Goal: Information Seeking & Learning: Compare options

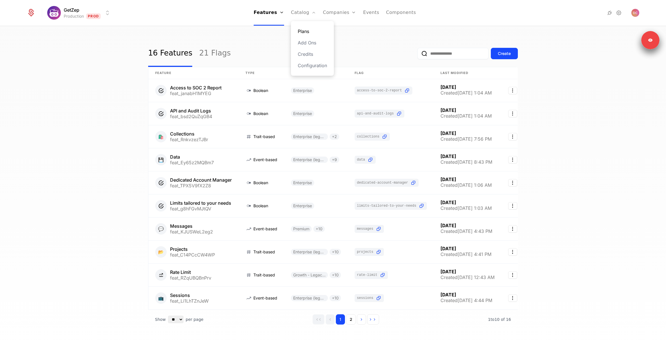
click at [310, 30] on link "Plans" at bounding box center [312, 31] width 29 height 7
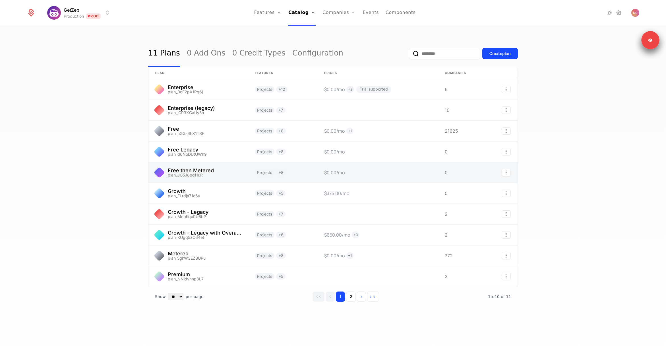
click at [252, 170] on link at bounding box center [282, 172] width 69 height 20
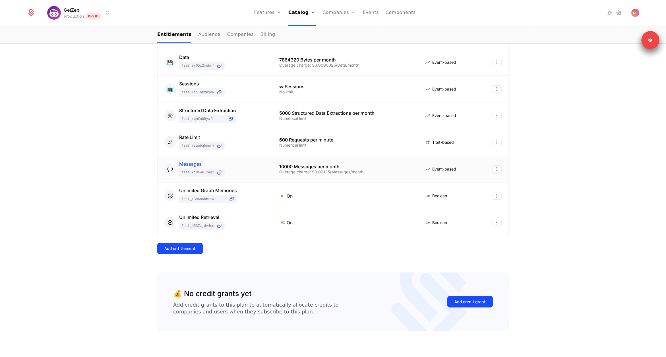
scroll to position [156, 0]
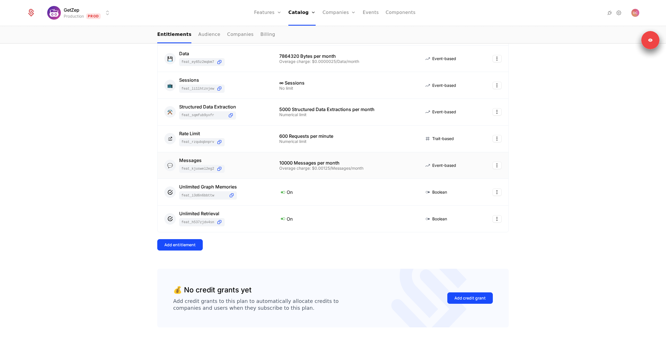
click at [286, 172] on td "10000 Messages per month Overage charge: $0.00125/Messages/month" at bounding box center [345, 165] width 145 height 27
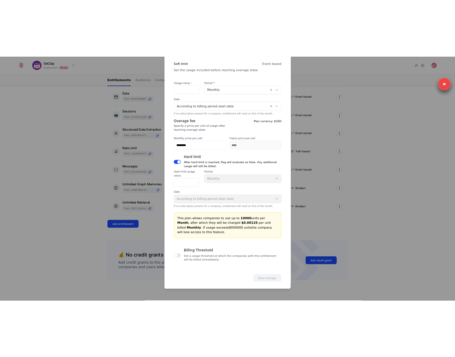
scroll to position [199, 0]
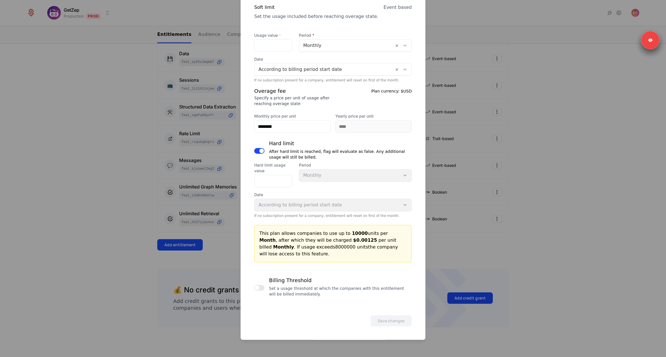
click at [255, 290] on div at bounding box center [259, 287] width 10 height 23
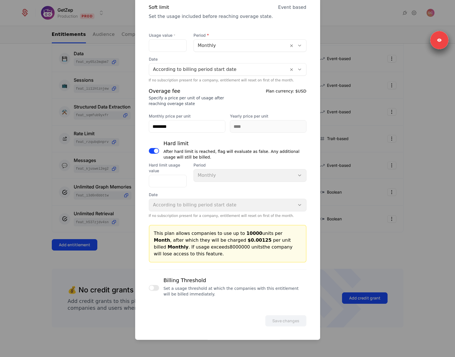
click at [155, 288] on button "button" at bounding box center [154, 288] width 10 height 6
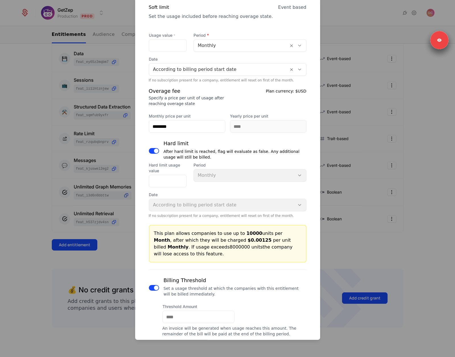
scroll to position [236, 0]
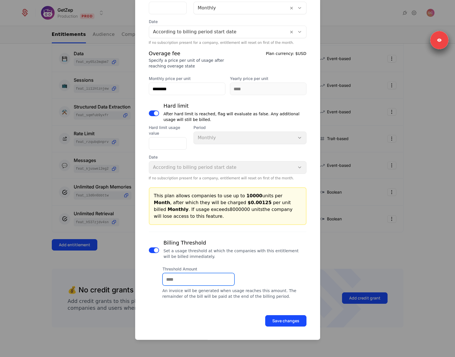
click at [184, 276] on input "Threshold Amount" at bounding box center [198, 279] width 71 height 12
type input "***"
click at [164, 315] on div "Save changes" at bounding box center [228, 320] width 158 height 11
click at [288, 318] on button "Save changes" at bounding box center [285, 320] width 41 height 11
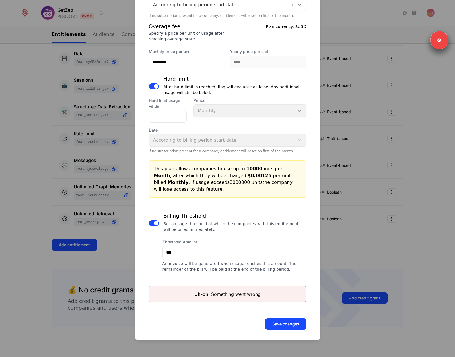
scroll to position [266, 0]
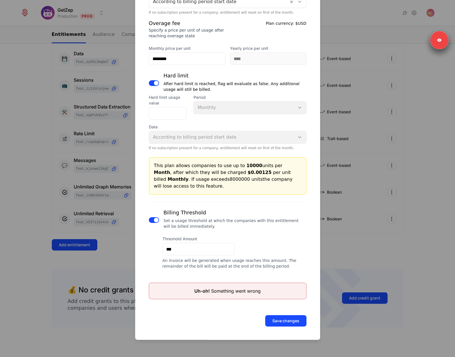
click at [151, 218] on button "button" at bounding box center [154, 220] width 10 height 6
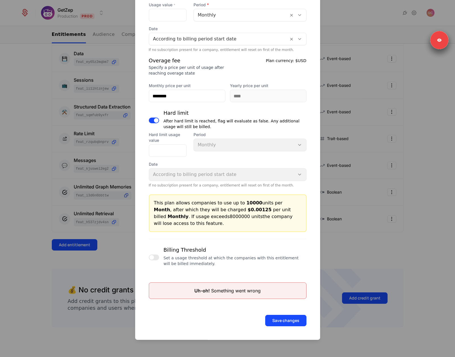
scroll to position [229, 0]
click at [280, 319] on button "Save changes" at bounding box center [285, 320] width 41 height 11
click at [352, 242] on div at bounding box center [227, 178] width 455 height 357
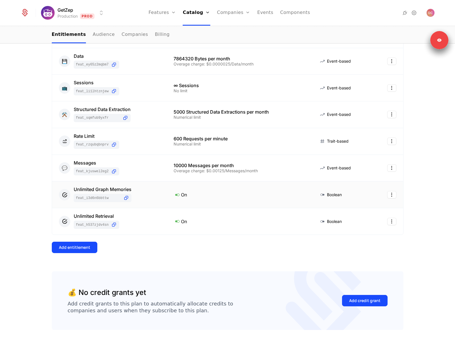
scroll to position [152, 0]
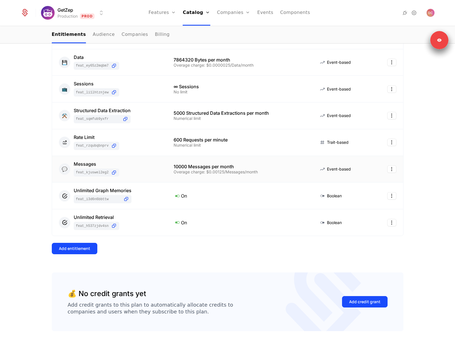
click at [205, 174] on div "Overage charge: $0.00125/Messages/month" at bounding box center [239, 172] width 131 height 4
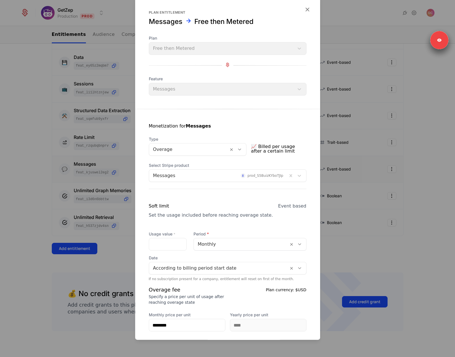
scroll to position [199, 0]
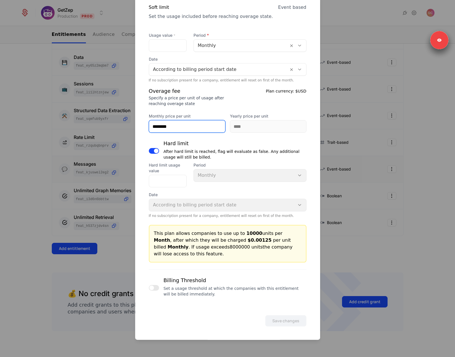
drag, startPoint x: 204, startPoint y: 124, endPoint x: 148, endPoint y: 125, distance: 56.3
click at [148, 125] on div "Monetization for Messages Type Overage 📈 Billed per usage after a certain limit…" at bounding box center [227, 104] width 185 height 389
click at [195, 253] on div "This plan allows companies to use up to 10000 units per Month , after which the…" at bounding box center [227, 243] width 147 height 27
click at [155, 288] on button "button" at bounding box center [154, 288] width 10 height 6
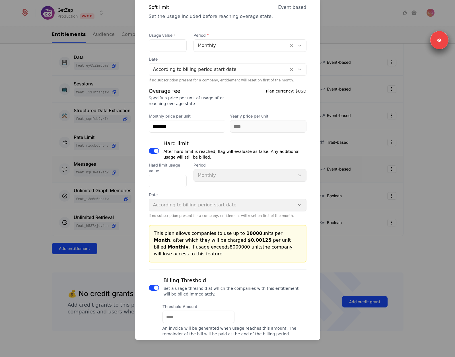
scroll to position [236, 0]
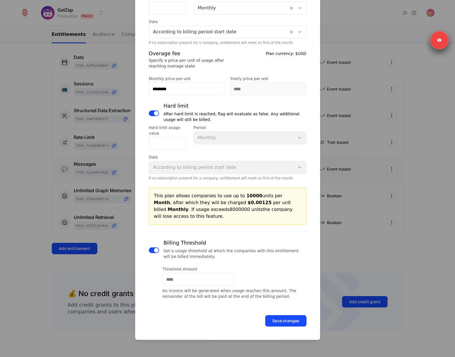
click at [156, 250] on span "button" at bounding box center [156, 250] width 5 height 5
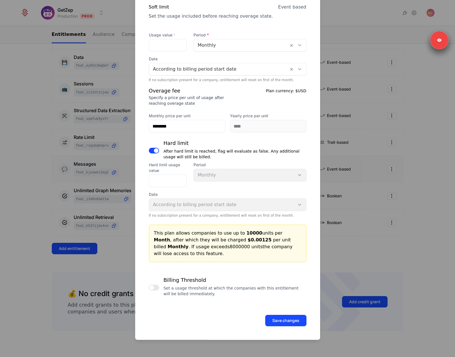
scroll to position [199, 0]
click at [349, 90] on div at bounding box center [227, 178] width 455 height 357
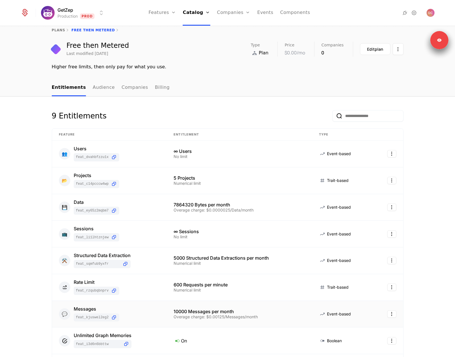
scroll to position [19, 0]
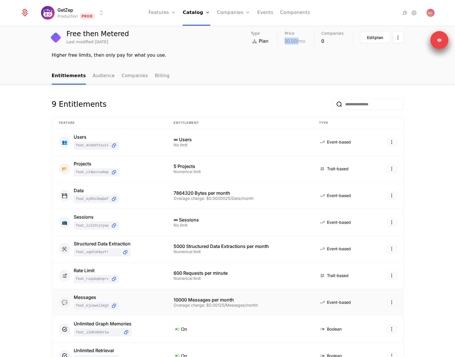
drag, startPoint x: 282, startPoint y: 41, endPoint x: 300, endPoint y: 43, distance: 18.1
click at [300, 43] on div "Type Plan Price $0.00 /mo Companies 0 Edit plan" at bounding box center [327, 37] width 152 height 15
click at [219, 57] on div "Higher free limits, then only pay for what you use." at bounding box center [228, 55] width 352 height 7
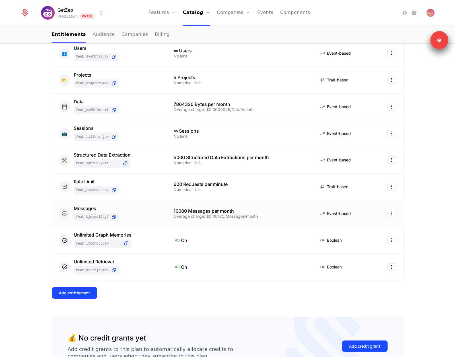
scroll to position [122, 0]
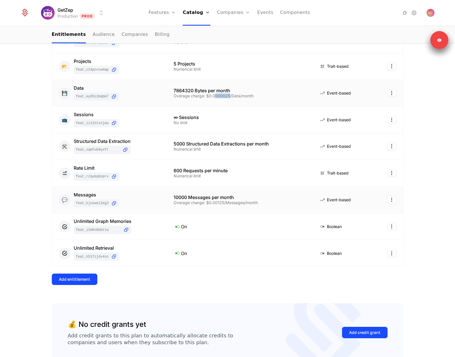
drag, startPoint x: 212, startPoint y: 98, endPoint x: 227, endPoint y: 97, distance: 15.4
click at [227, 97] on div "Overage charge: $0.0000025/Data/month" at bounding box center [239, 96] width 131 height 4
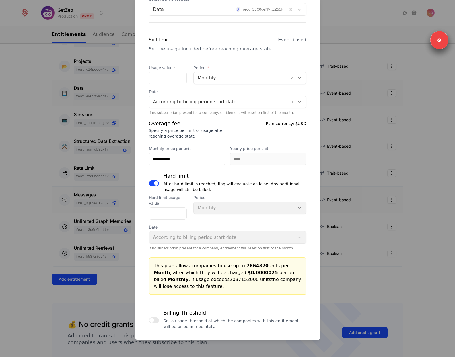
scroll to position [199, 0]
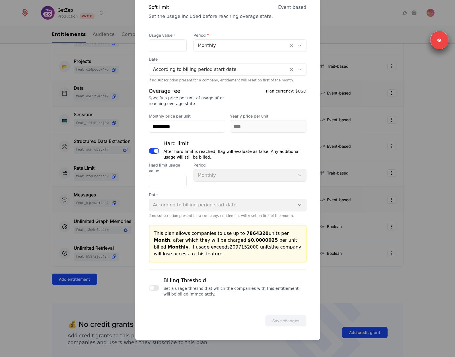
click at [151, 290] on button "button" at bounding box center [154, 288] width 10 height 6
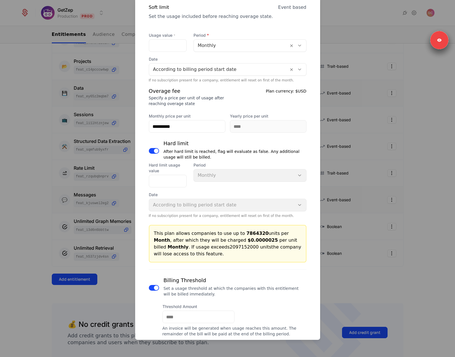
click at [156, 287] on span "button" at bounding box center [156, 287] width 5 height 5
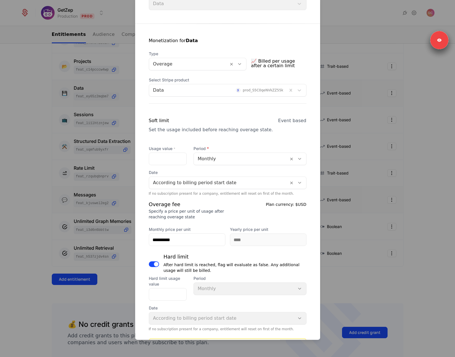
scroll to position [86, 0]
type button "on"
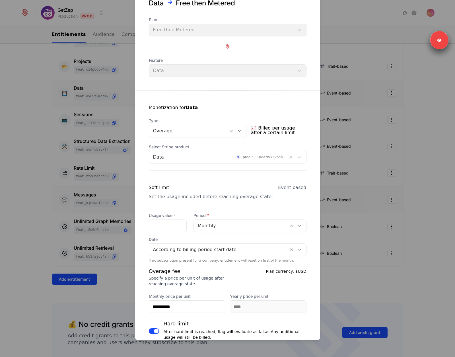
scroll to position [0, 0]
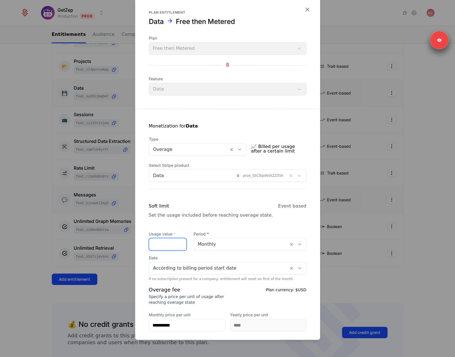
click at [155, 245] on input "*******" at bounding box center [167, 244] width 37 height 12
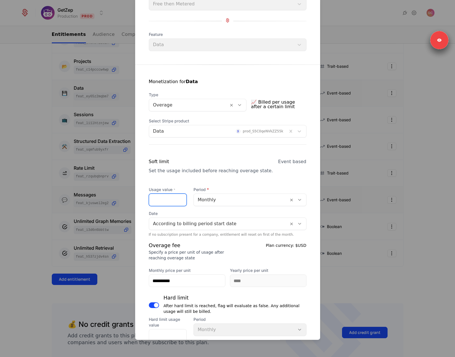
scroll to position [54, 0]
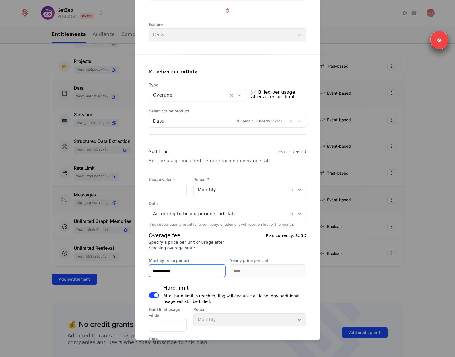
click at [186, 269] on input "**********" at bounding box center [187, 271] width 76 height 12
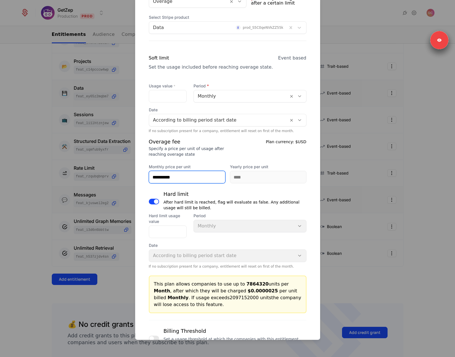
scroll to position [147, 0]
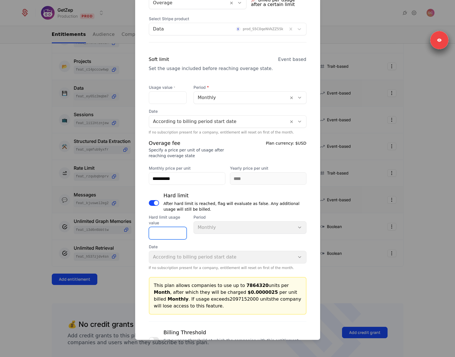
click at [165, 230] on input "**********" at bounding box center [167, 233] width 37 height 12
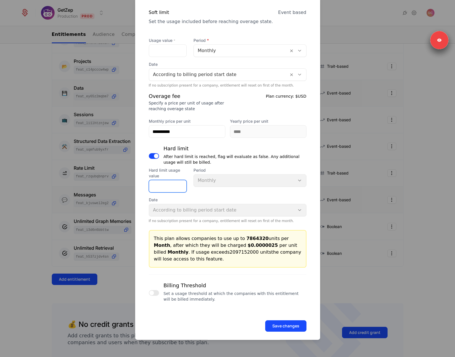
scroll to position [193, 0]
click at [234, 242] on div "This plan allows companies to use up to 7864320 units per Month , after which t…" at bounding box center [227, 249] width 147 height 27
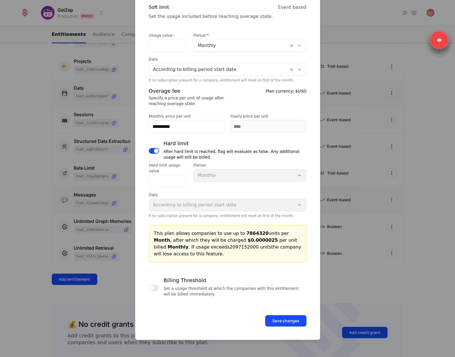
click at [151, 288] on span "button" at bounding box center [151, 287] width 5 height 5
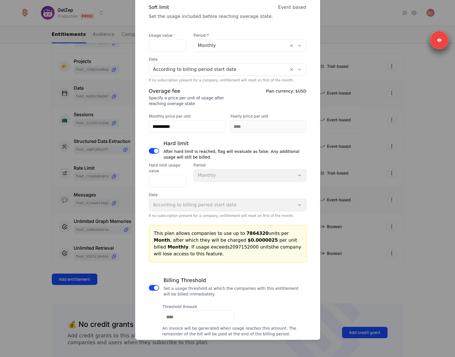
scroll to position [236, 0]
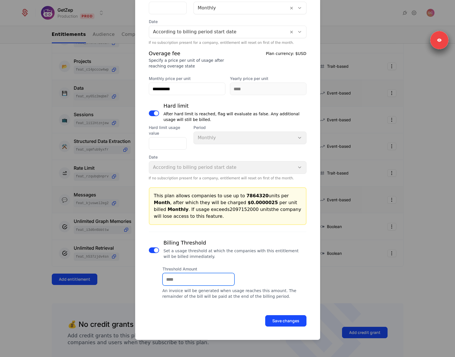
click at [183, 277] on input "Threshold Amount" at bounding box center [198, 279] width 71 height 12
click at [154, 250] on span "button" at bounding box center [156, 250] width 5 height 5
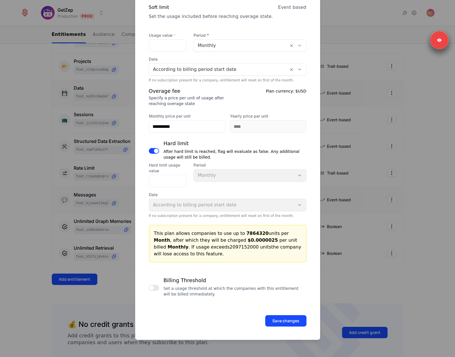
click at [154, 287] on button "button" at bounding box center [154, 288] width 10 height 6
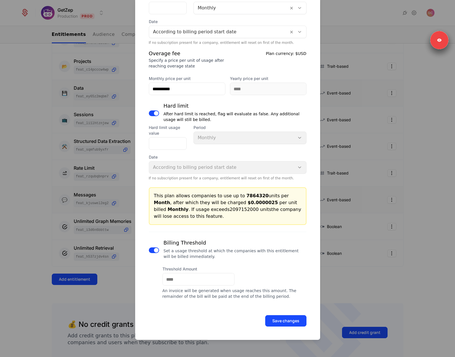
click at [188, 288] on div "An invoice will be generated when usage reaches this amount. The remainder of t…" at bounding box center [234, 293] width 144 height 11
click at [190, 283] on input "Threshold Amount" at bounding box center [198, 279] width 71 height 12
type input "***"
click at [283, 319] on button "Save changes" at bounding box center [285, 320] width 41 height 11
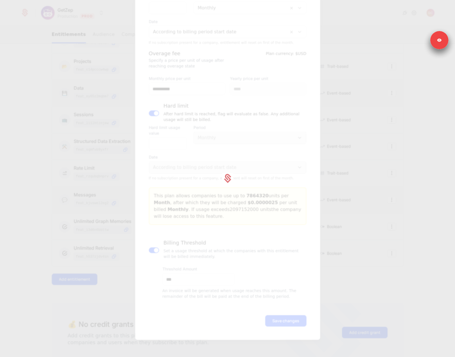
scroll to position [199, 0]
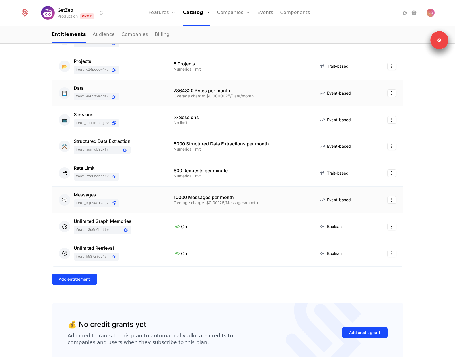
click at [201, 201] on div "Overage charge: $0.00125/Messages/month" at bounding box center [239, 203] width 131 height 4
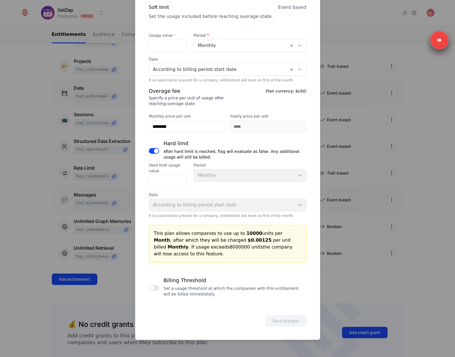
click at [340, 171] on div at bounding box center [227, 178] width 455 height 357
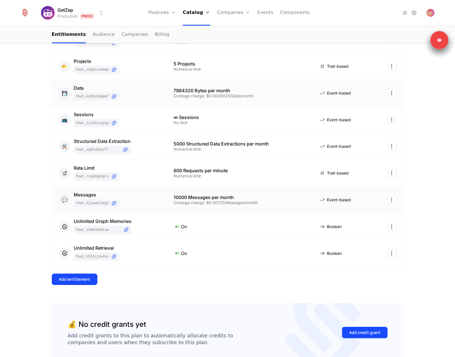
click at [209, 96] on div "Overage charge: $0.0000025/Data/month" at bounding box center [239, 96] width 131 height 4
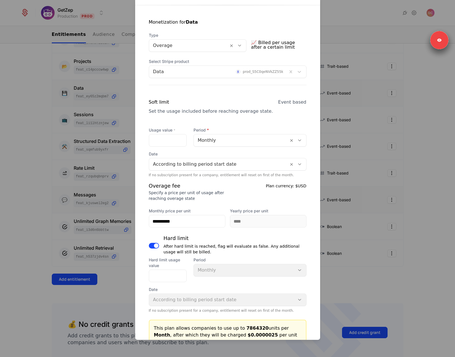
scroll to position [236, 0]
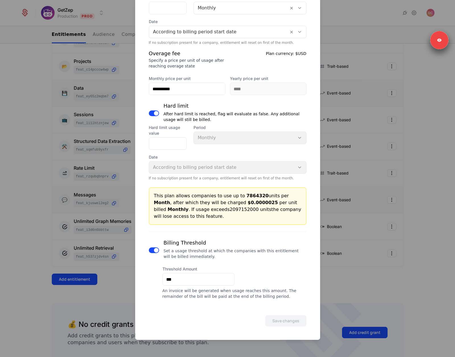
click at [156, 250] on span "button" at bounding box center [156, 250] width 5 height 5
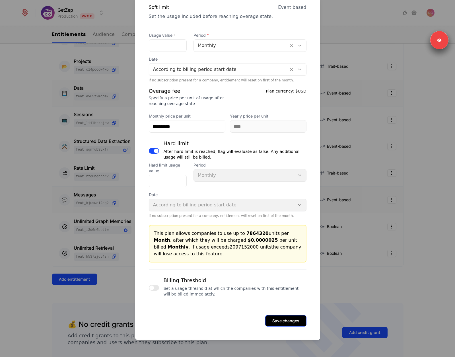
click at [274, 320] on button "Save changes" at bounding box center [285, 320] width 41 height 11
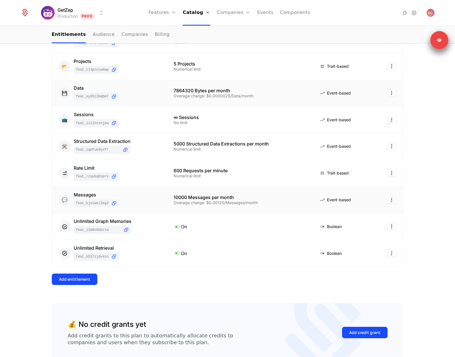
click at [207, 98] on div "Overage charge: $0.0000025/Data/month" at bounding box center [239, 96] width 131 height 4
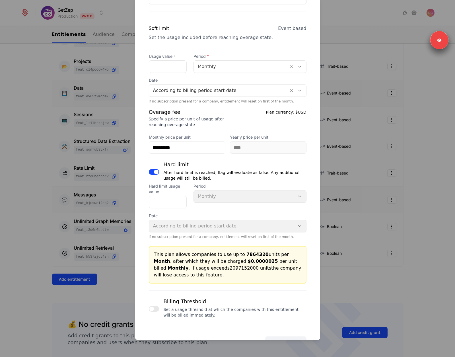
scroll to position [178, 0]
click at [382, 245] on div at bounding box center [227, 178] width 455 height 357
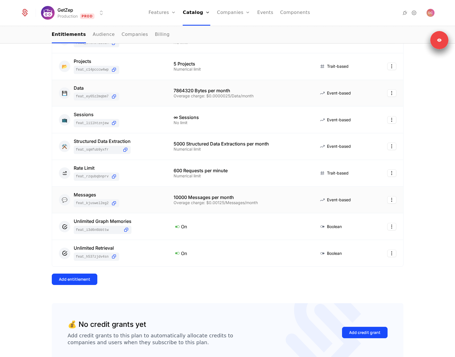
click at [207, 201] on div "Overage charge: $0.00125/Messages/month" at bounding box center [239, 203] width 131 height 4
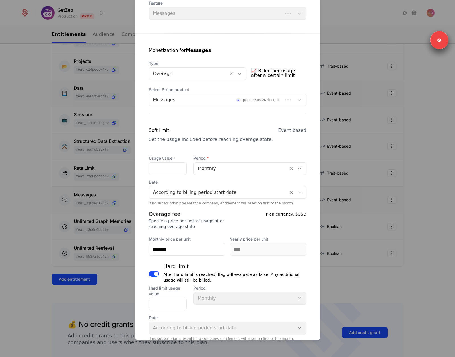
scroll to position [199, 0]
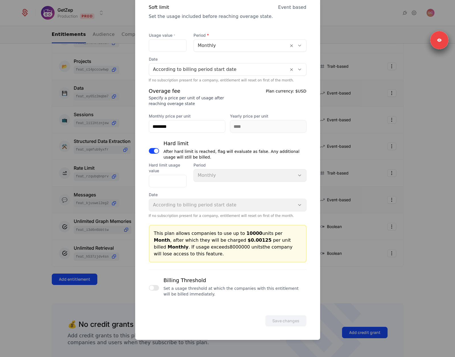
click at [374, 200] on div at bounding box center [227, 178] width 455 height 357
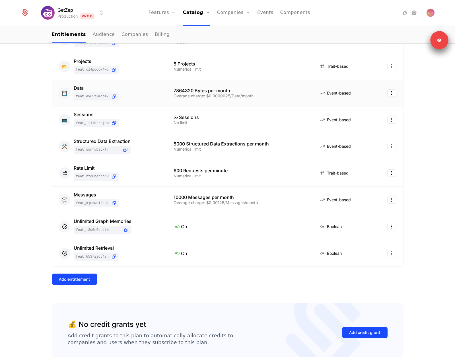
click at [218, 197] on div "10000 Messages per month" at bounding box center [239, 197] width 131 height 5
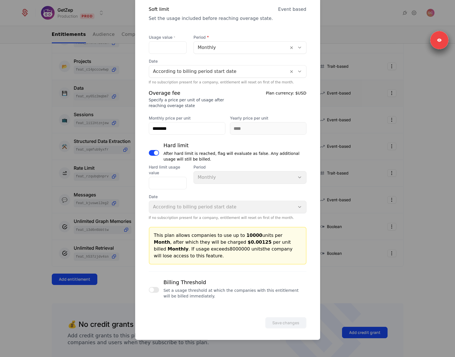
click at [156, 288] on button "button" at bounding box center [154, 290] width 10 height 6
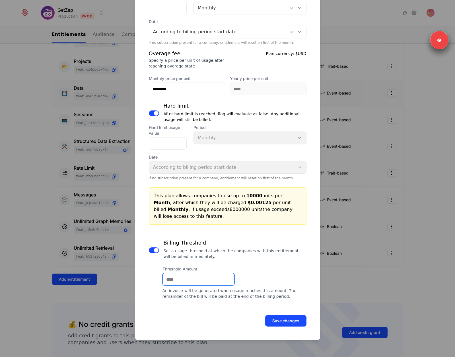
click at [181, 277] on input "Threshold Amount" at bounding box center [198, 279] width 71 height 12
type input "***"
drag, startPoint x: 224, startPoint y: 302, endPoint x: 248, endPoint y: 313, distance: 26.2
click at [224, 303] on div "Save changes" at bounding box center [227, 312] width 185 height 27
click at [272, 317] on button "Save changes" at bounding box center [285, 320] width 41 height 11
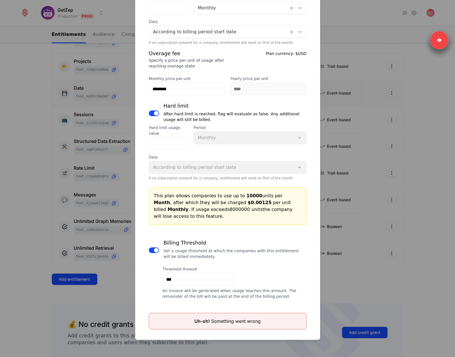
click at [368, 189] on div at bounding box center [227, 178] width 455 height 357
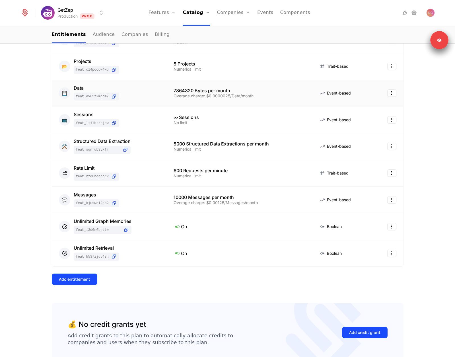
click at [203, 204] on div "Overage charge: $0.00125/Messages/month" at bounding box center [239, 203] width 131 height 4
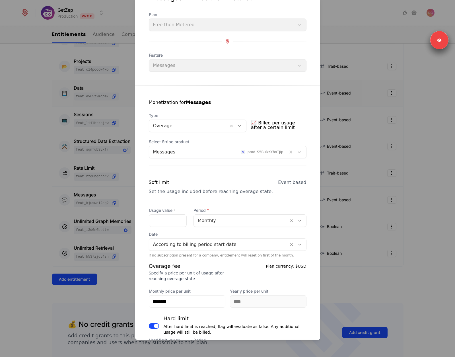
scroll to position [25, 0]
click at [152, 219] on input "*****" at bounding box center [167, 219] width 37 height 12
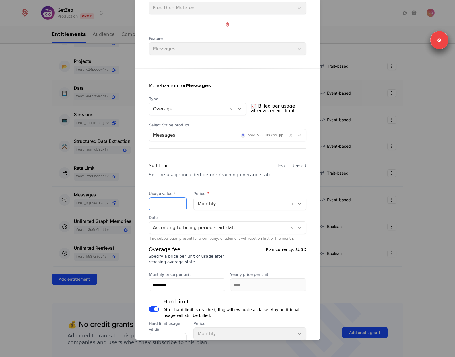
scroll to position [63, 0]
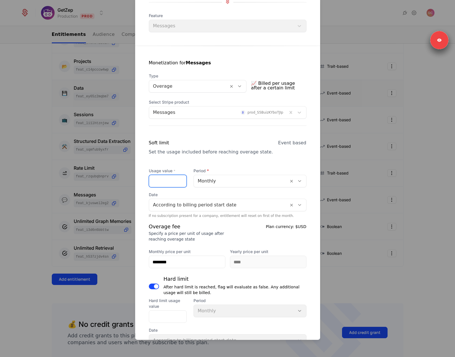
type input "****"
click at [186, 264] on input "********" at bounding box center [187, 262] width 76 height 12
click at [160, 317] on input "*******" at bounding box center [167, 316] width 37 height 12
click at [98, 229] on div at bounding box center [227, 178] width 455 height 357
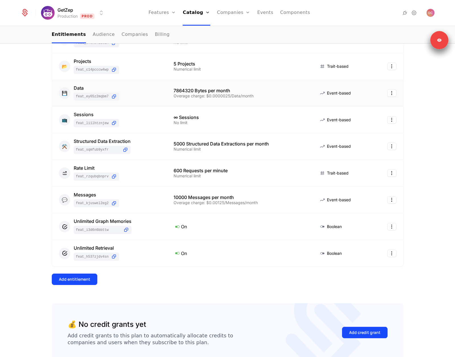
click at [199, 98] on div "Overage charge: $0.0000025/Data/month" at bounding box center [239, 96] width 131 height 4
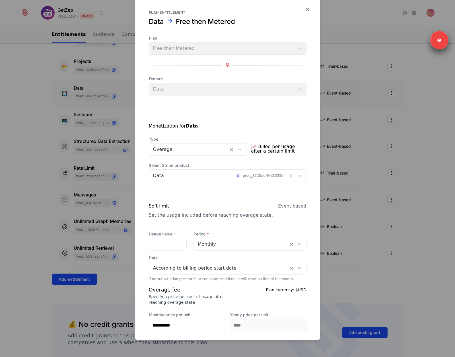
click at [378, 131] on div at bounding box center [227, 178] width 455 height 357
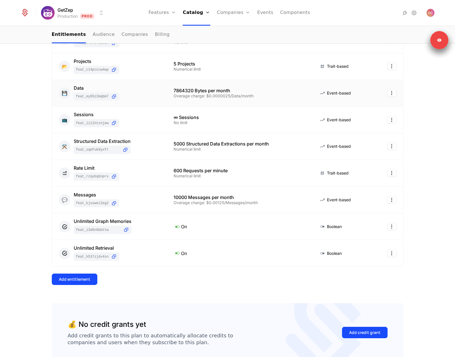
click at [196, 91] on div "7864320 Bytes per month" at bounding box center [239, 90] width 131 height 5
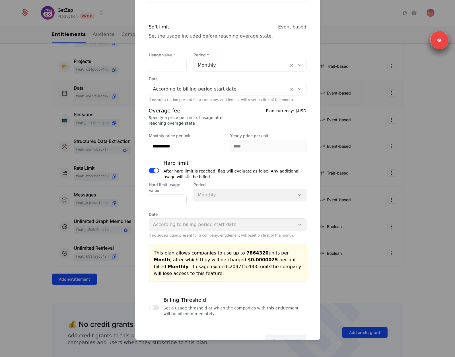
scroll to position [195, 0]
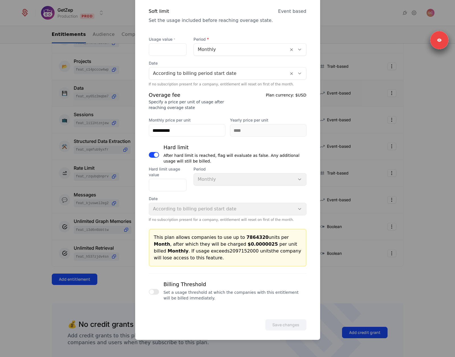
click at [392, 210] on div at bounding box center [227, 178] width 455 height 357
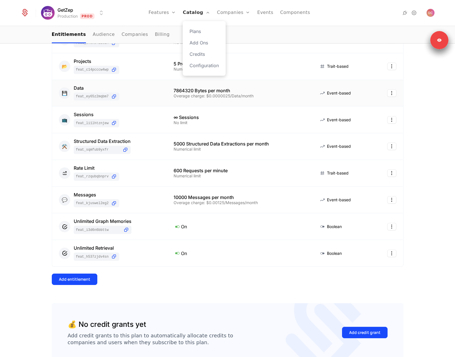
click at [196, 8] on link "Catalog" at bounding box center [196, 13] width 27 height 26
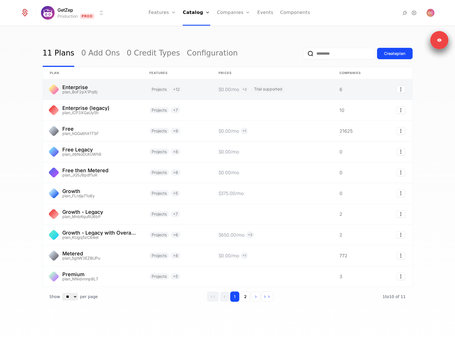
click at [123, 89] on link at bounding box center [93, 89] width 100 height 20
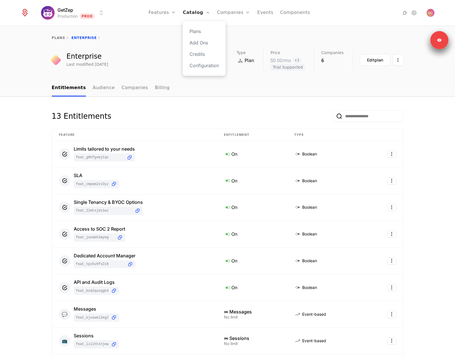
click at [196, 15] on link "Catalog" at bounding box center [196, 13] width 27 height 26
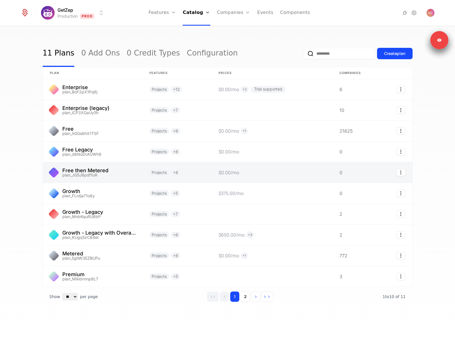
click at [196, 174] on link at bounding box center [177, 172] width 69 height 20
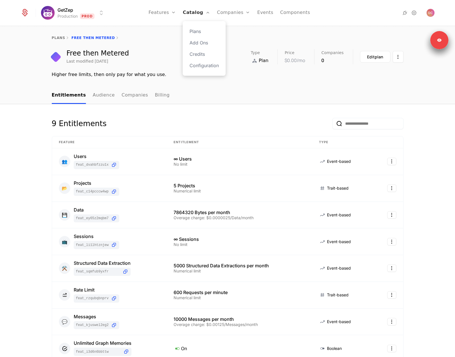
click at [189, 14] on link "Catalog" at bounding box center [196, 13] width 27 height 26
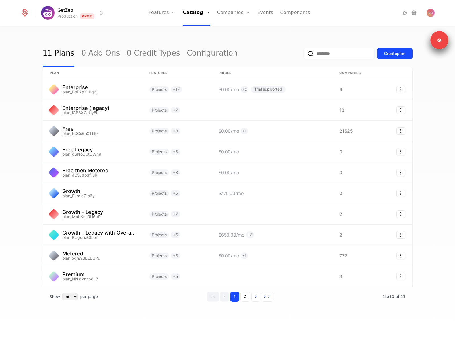
drag, startPoint x: 51, startPoint y: 297, endPoint x: 74, endPoint y: 300, distance: 22.7
click at [51, 297] on span "Show" at bounding box center [55, 297] width 11 height 6
click at [74, 300] on select "** ** ** *** ***" at bounding box center [69, 296] width 15 height 7
select select "**"
click at [62, 293] on select "** ** ** *** ***" at bounding box center [69, 296] width 15 height 7
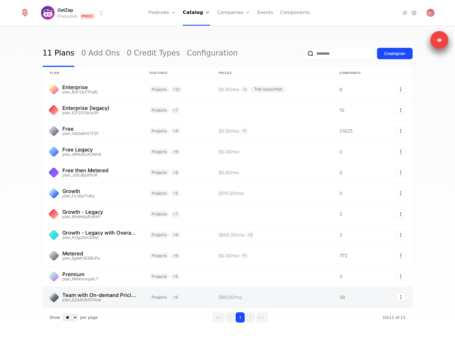
click at [127, 298] on link at bounding box center [93, 297] width 100 height 20
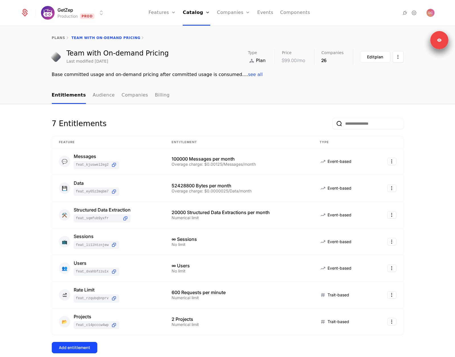
scroll to position [1, 0]
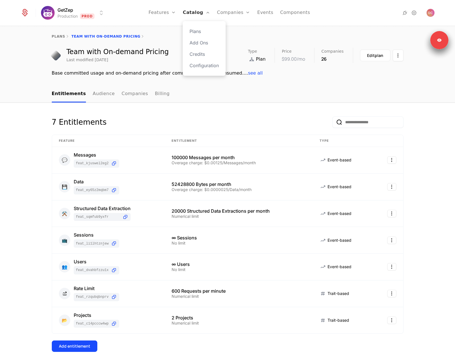
click at [199, 10] on link "Catalog" at bounding box center [196, 13] width 27 height 26
select select "**"
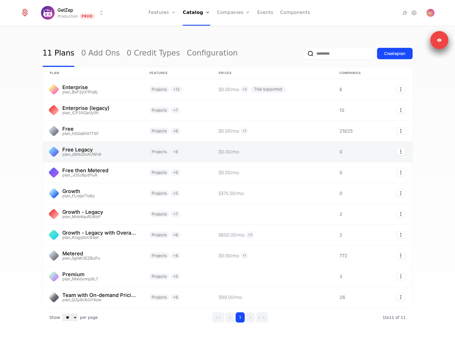
click at [199, 154] on link at bounding box center [177, 151] width 69 height 20
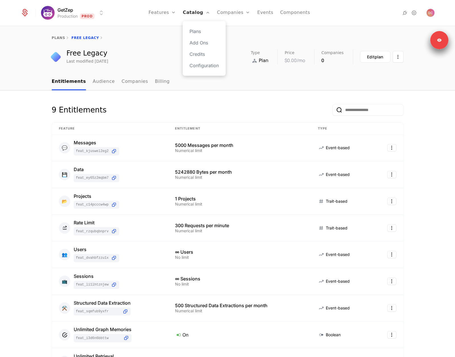
click at [194, 14] on link "Catalog" at bounding box center [196, 13] width 27 height 26
select select "**"
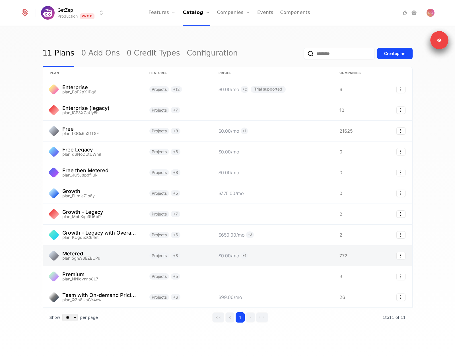
click at [214, 254] on link at bounding box center [272, 255] width 121 height 20
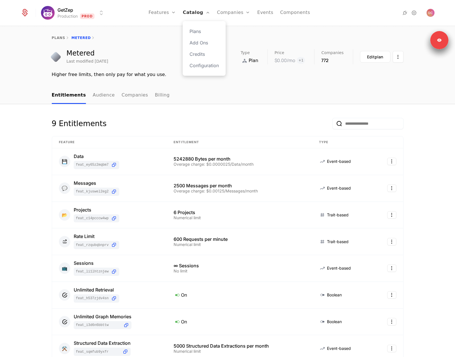
click at [193, 11] on link "Catalog" at bounding box center [196, 13] width 27 height 26
select select "**"
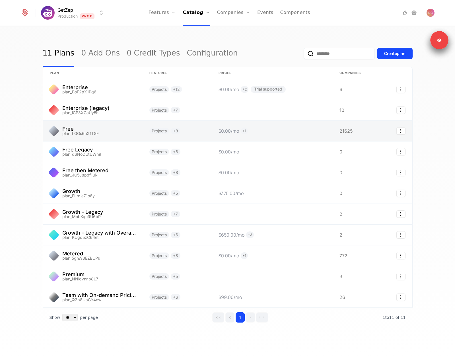
click at [118, 137] on link at bounding box center [93, 131] width 100 height 20
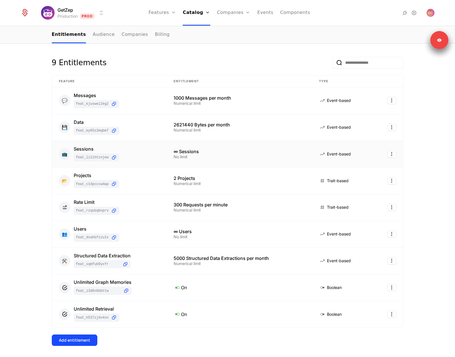
scroll to position [51, 0]
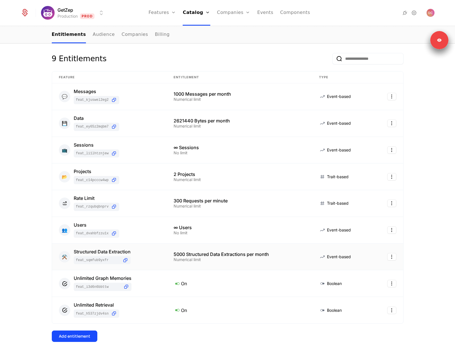
click at [191, 255] on div "5000 Structured Data Extractions per month" at bounding box center [239, 254] width 131 height 5
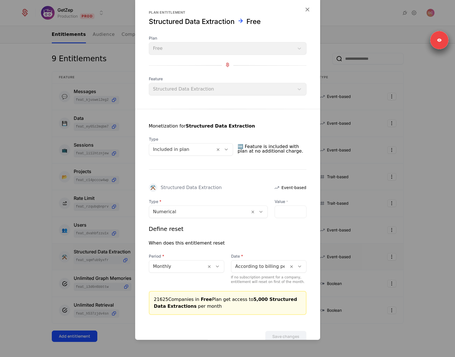
scroll to position [16, 0]
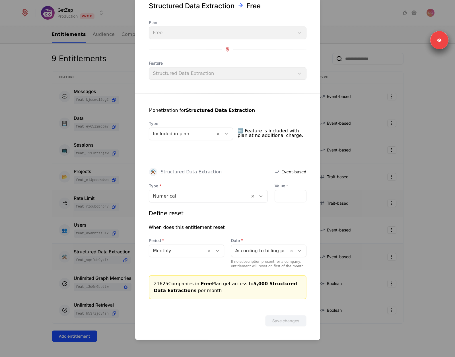
drag, startPoint x: 368, startPoint y: 199, endPoint x: 344, endPoint y: 199, distance: 24.8
click at [368, 199] on div at bounding box center [227, 178] width 455 height 357
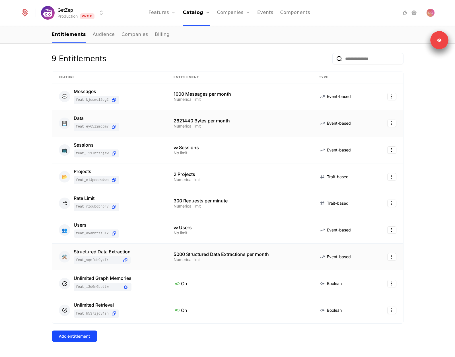
click at [194, 123] on div "2621440 Bytes per month" at bounding box center [239, 120] width 131 height 5
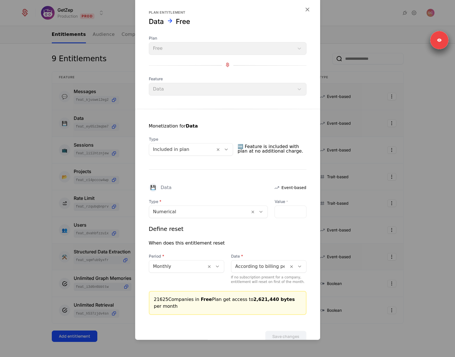
drag, startPoint x: 356, startPoint y: 138, endPoint x: 260, endPoint y: 88, distance: 108.8
click at [352, 134] on div at bounding box center [227, 178] width 455 height 357
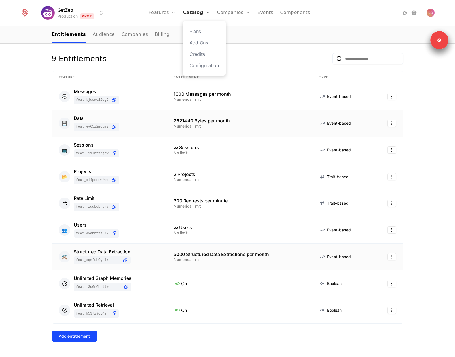
click at [198, 9] on link "Catalog" at bounding box center [196, 13] width 27 height 26
select select "**"
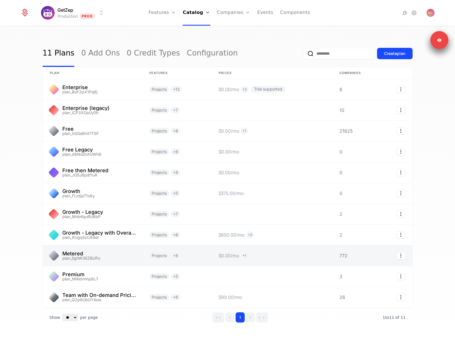
click at [148, 261] on link at bounding box center [177, 255] width 69 height 20
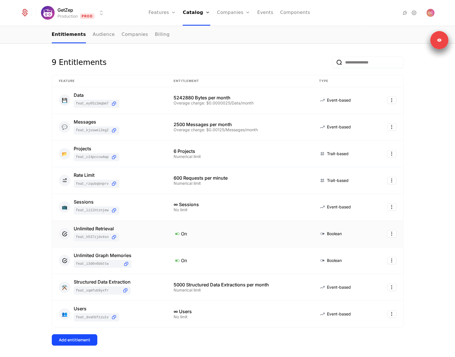
scroll to position [65, 0]
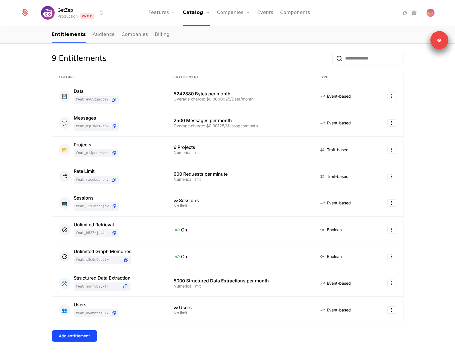
select select "**"
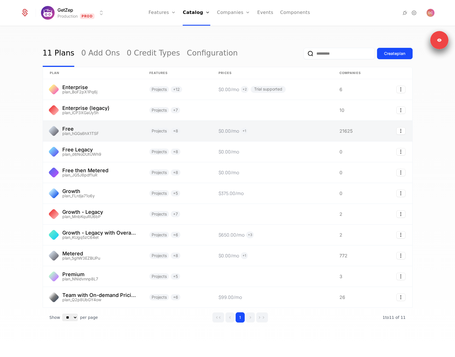
click at [189, 131] on link at bounding box center [177, 131] width 69 height 20
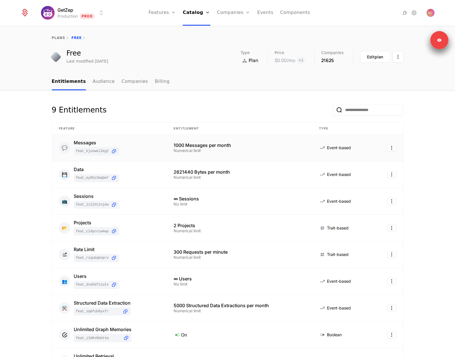
scroll to position [1, 0]
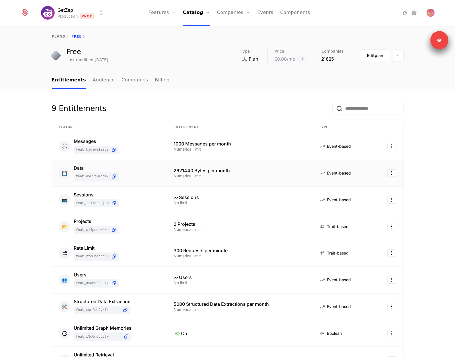
click at [195, 175] on div "Numerical limit" at bounding box center [239, 176] width 131 height 4
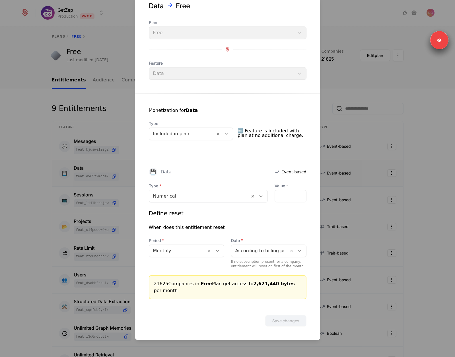
scroll to position [0, 0]
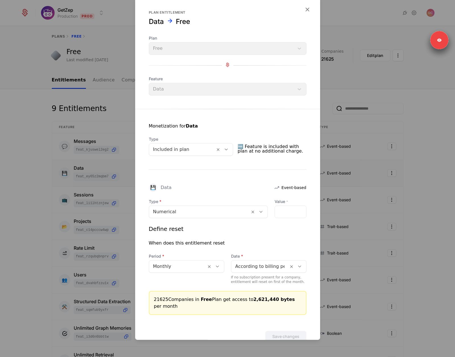
click at [114, 141] on div at bounding box center [227, 178] width 455 height 357
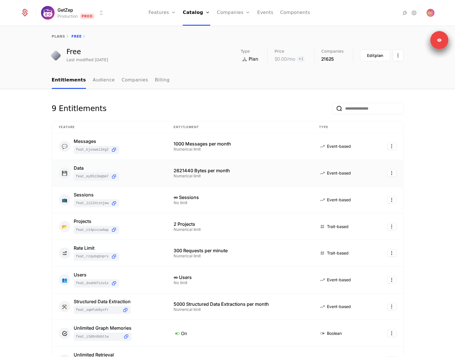
select select "**"
